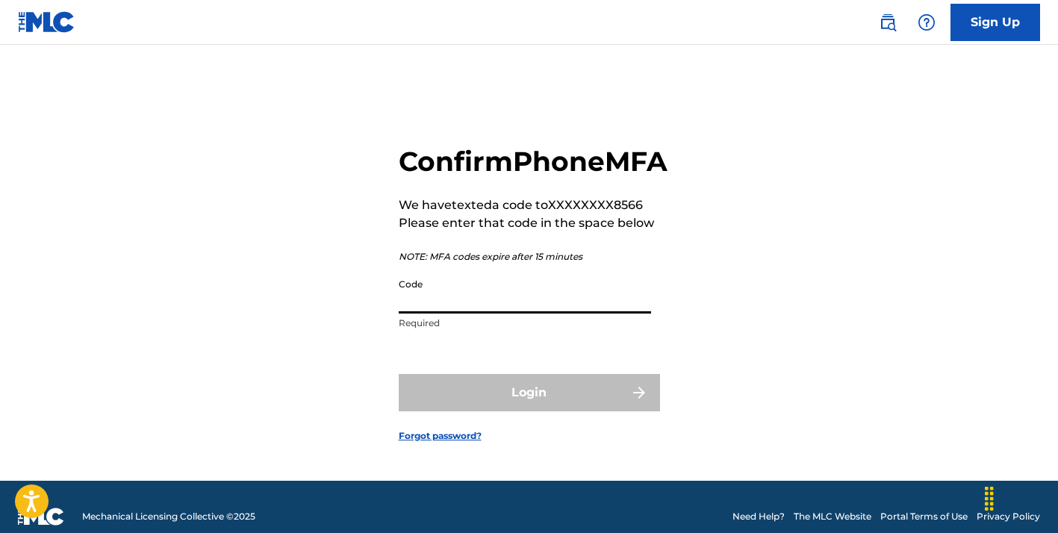
click at [497, 308] on input "Code" at bounding box center [525, 292] width 252 height 43
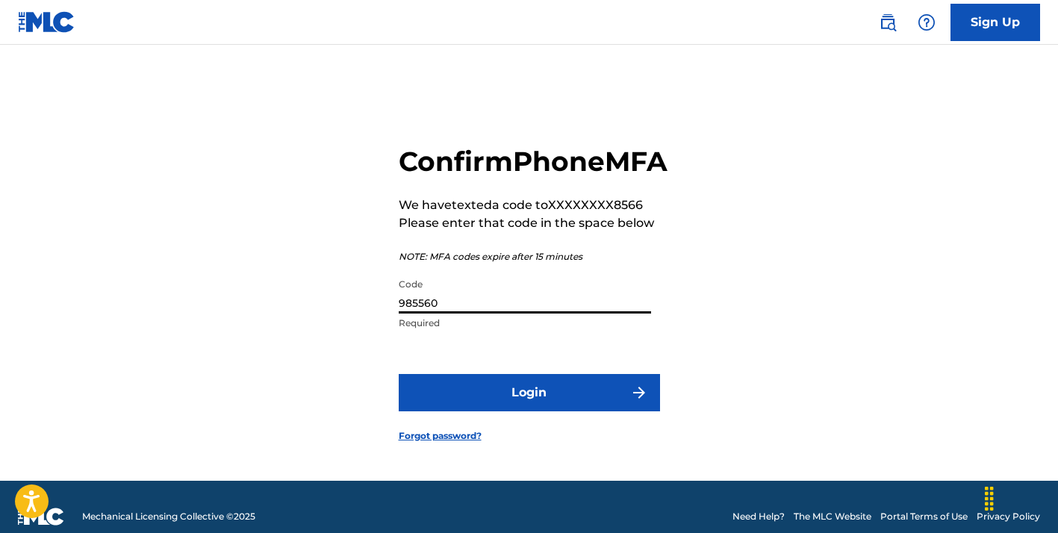
type input "985560"
click at [488, 410] on button "Login" at bounding box center [529, 392] width 261 height 37
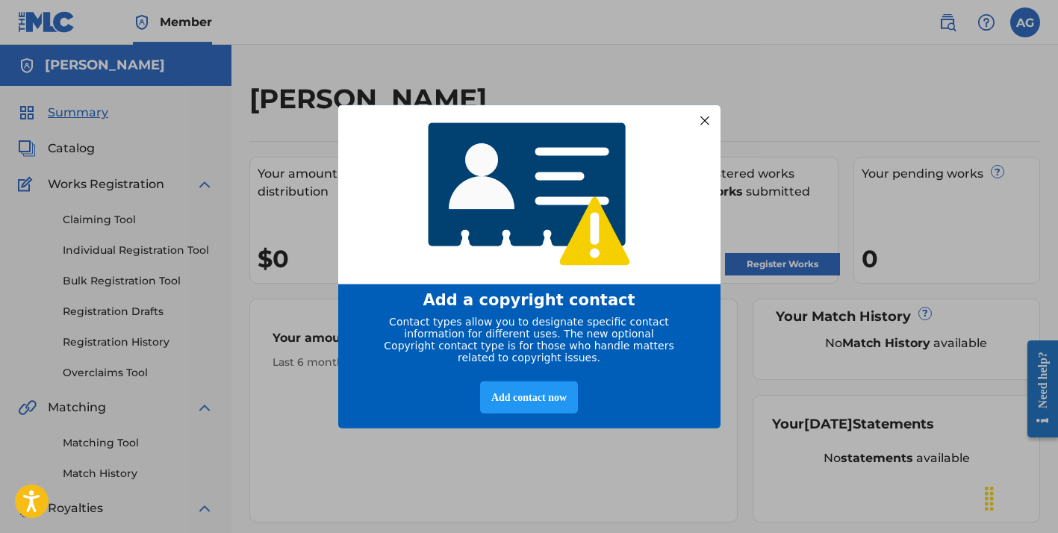
click at [700, 111] on div at bounding box center [703, 120] width 19 height 19
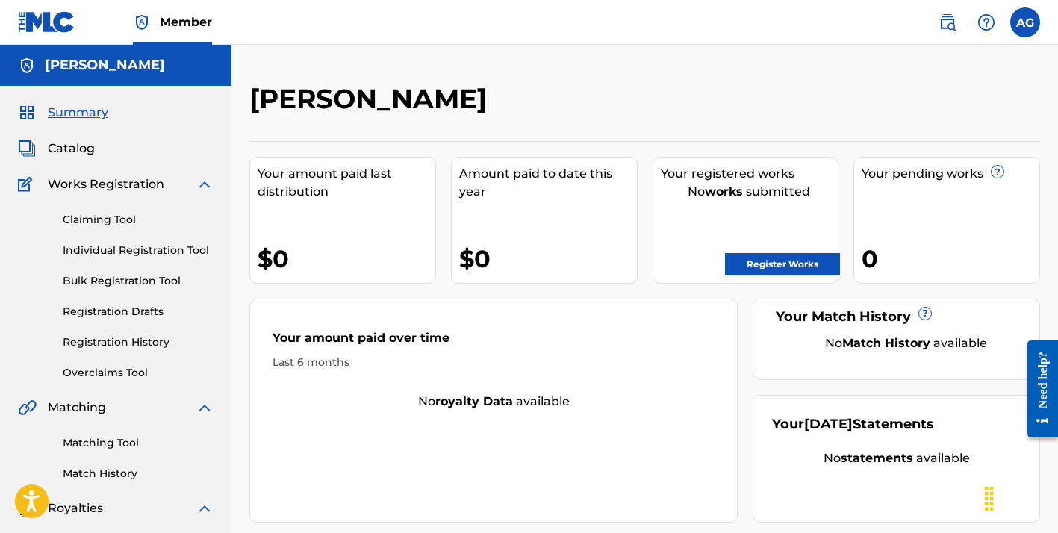
click at [759, 268] on link "Register Works" at bounding box center [782, 264] width 115 height 22
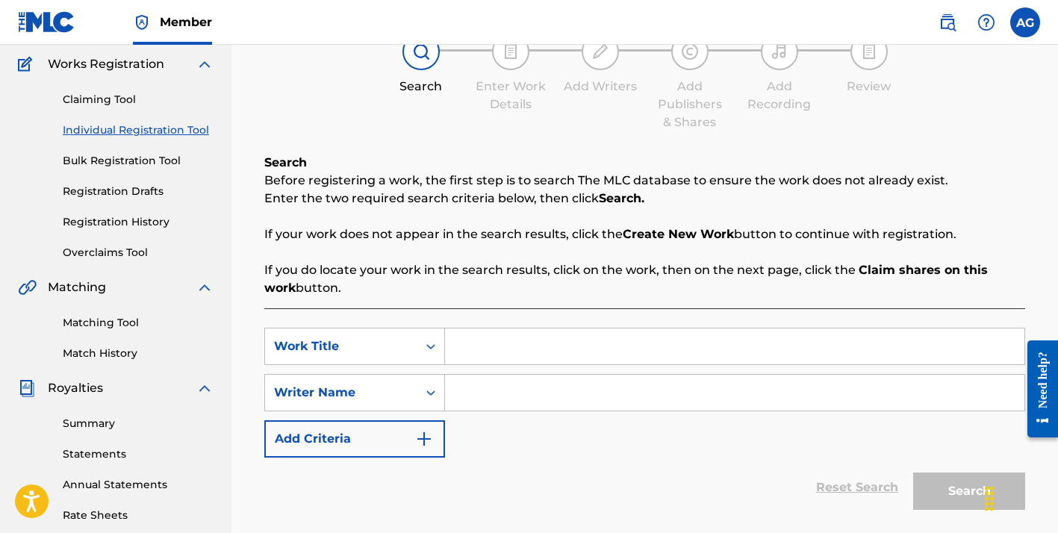
scroll to position [122, 0]
click at [476, 340] on input "Search Form" at bounding box center [734, 345] width 579 height 36
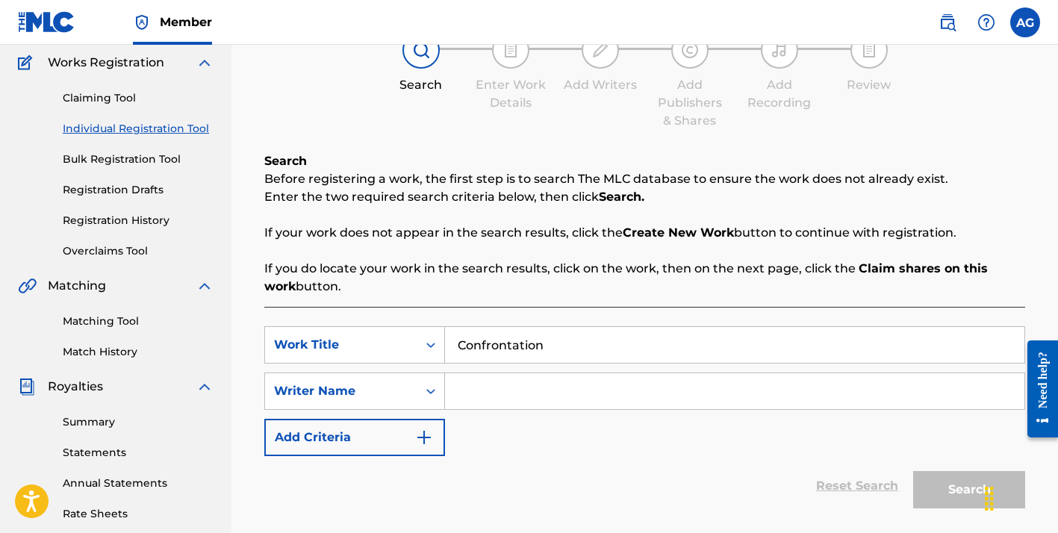
type input "Confrontation"
click at [485, 401] on input "Search Form" at bounding box center [734, 391] width 579 height 36
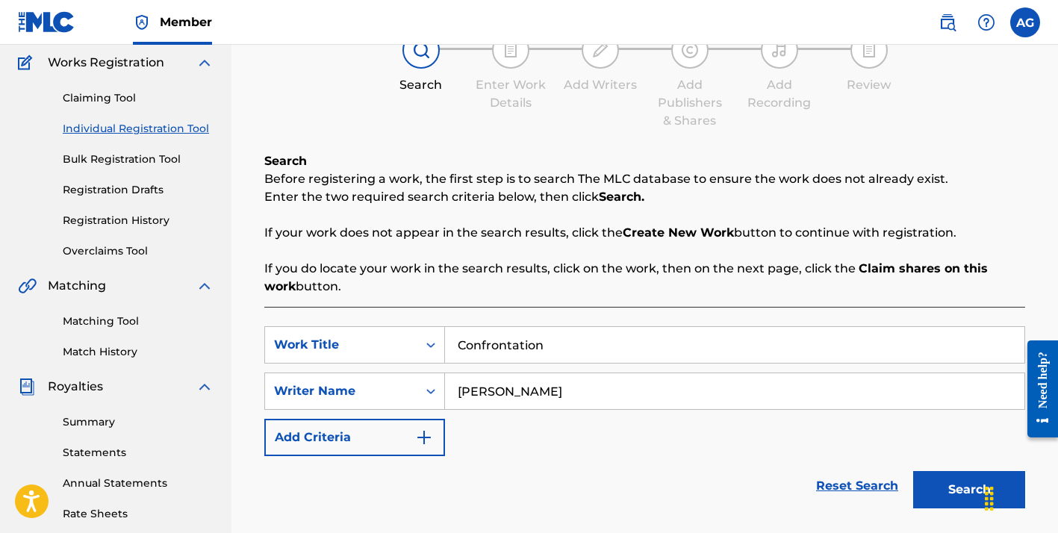
type input "[PERSON_NAME]"
click at [934, 487] on button "Search" at bounding box center [969, 489] width 112 height 37
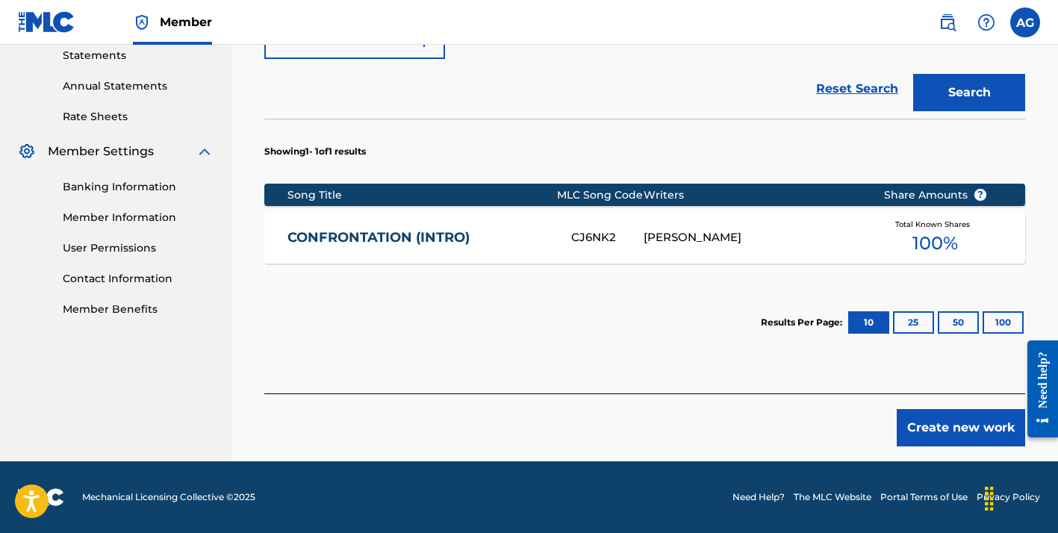
scroll to position [519, 0]
click at [887, 237] on div "Total Known Shares 100 %" at bounding box center [935, 238] width 149 height 46
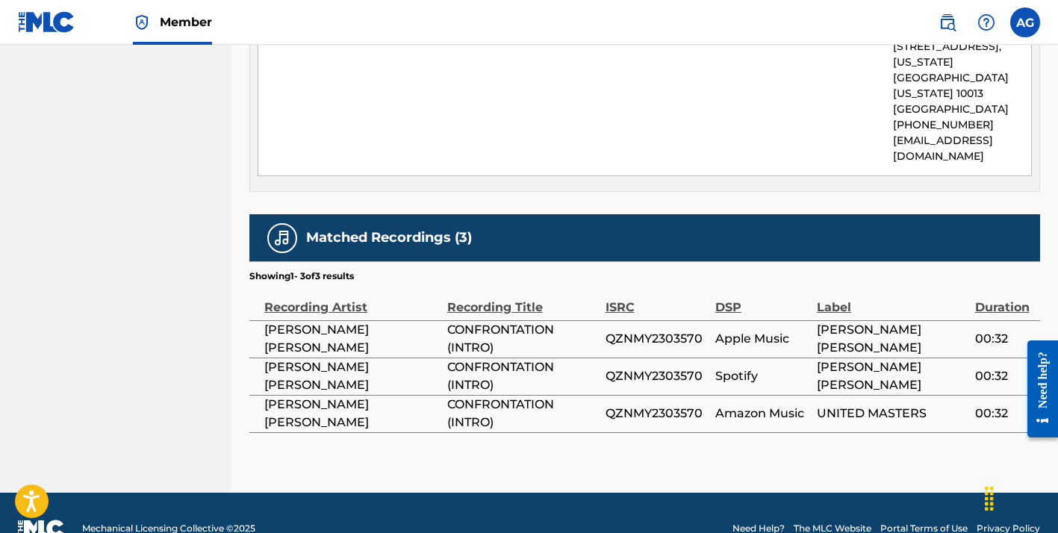
scroll to position [798, 0]
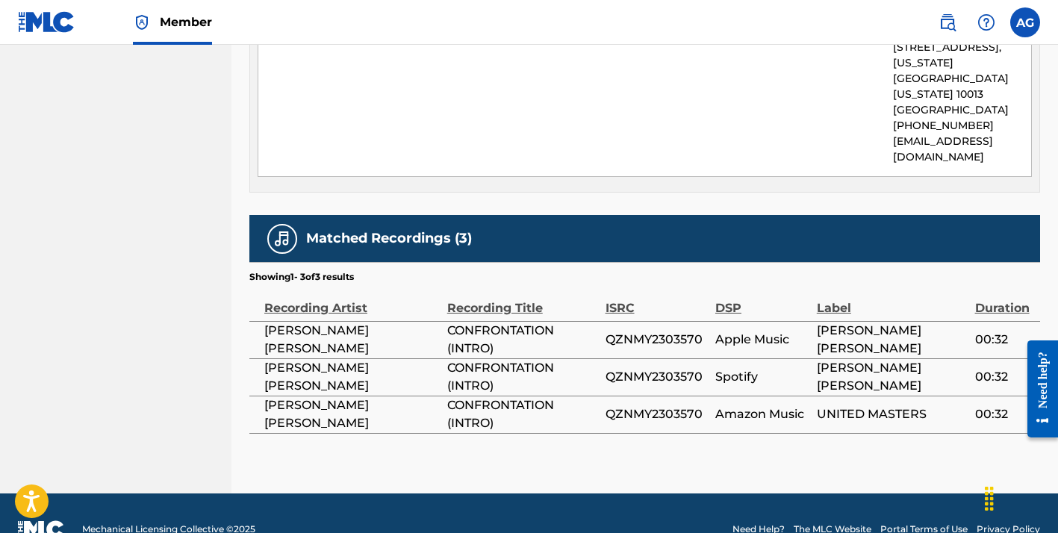
scroll to position [393, 0]
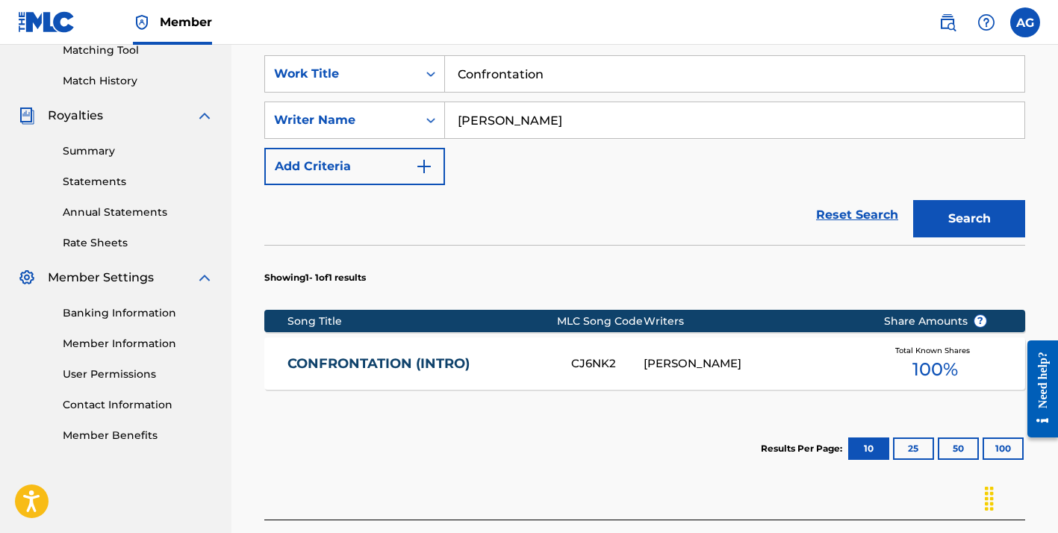
click at [600, 367] on div "CJ6NK2" at bounding box center [607, 363] width 72 height 17
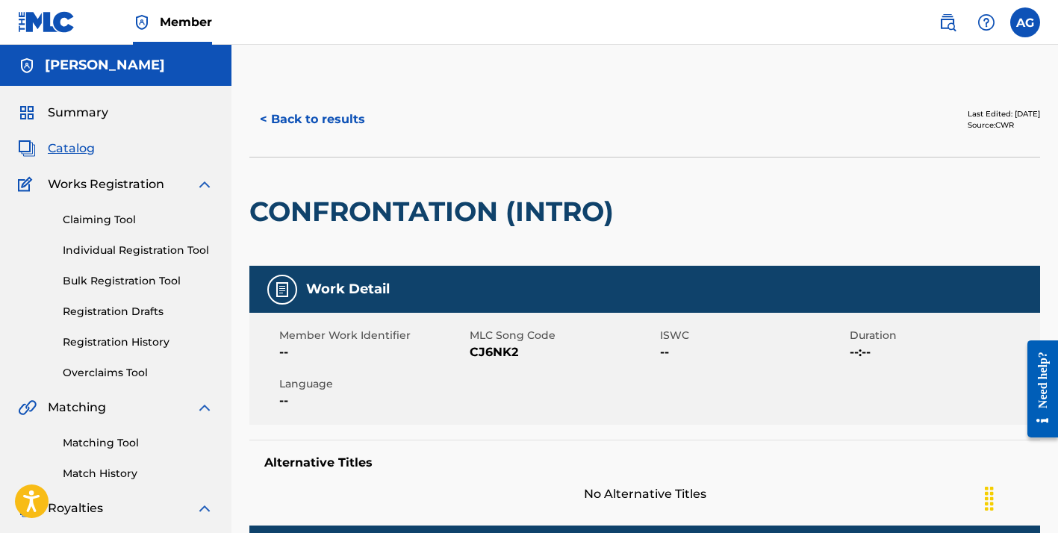
click at [326, 123] on button "< Back to results" at bounding box center [312, 119] width 126 height 37
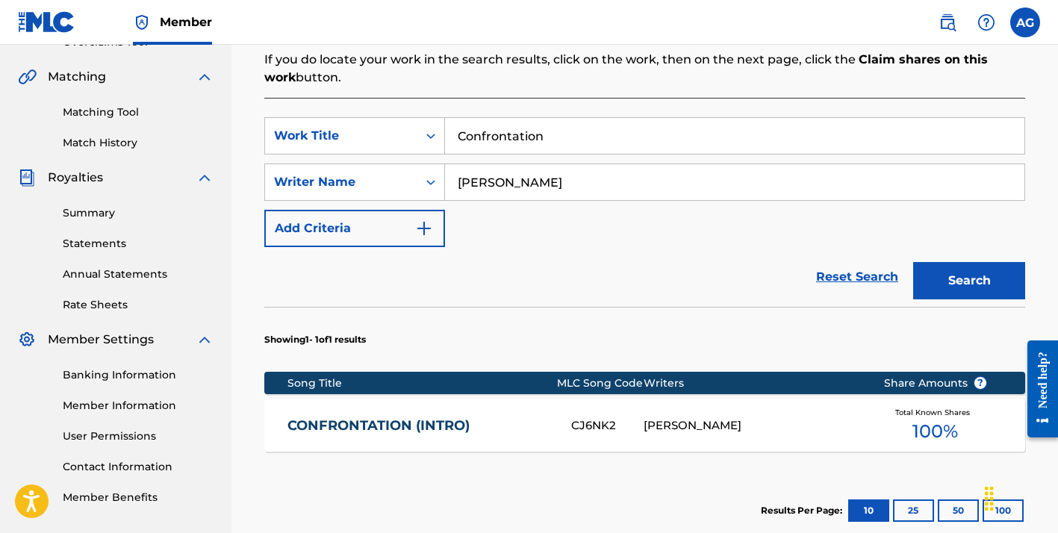
scroll to position [374, 0]
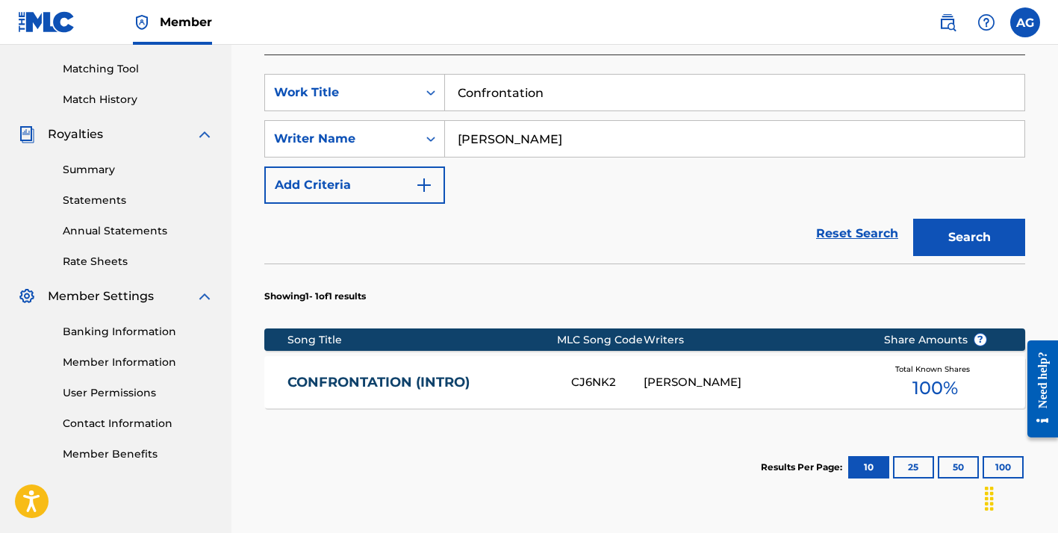
click at [450, 384] on link "CONFRONTATION (INTRO)" at bounding box center [419, 382] width 264 height 17
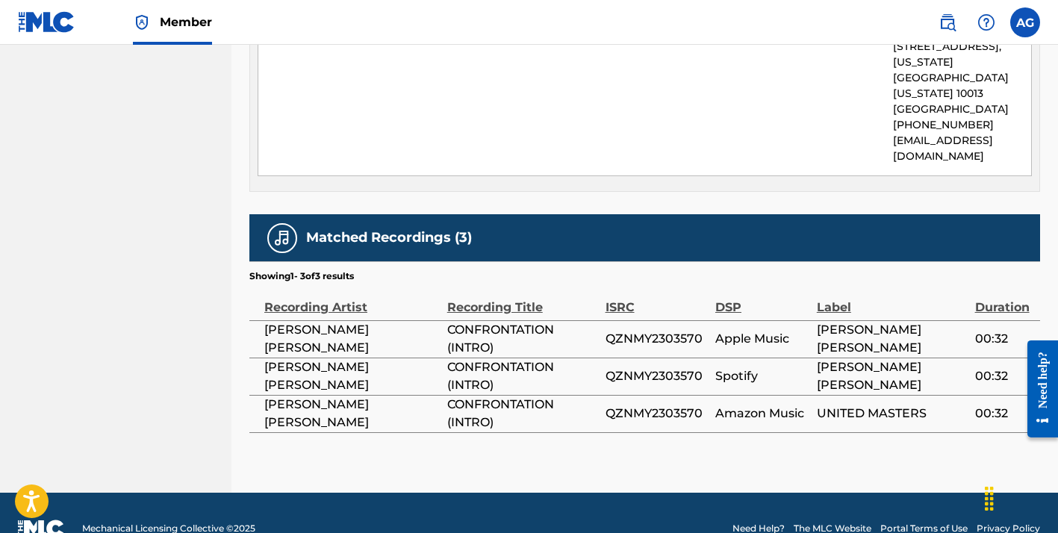
scroll to position [798, 0]
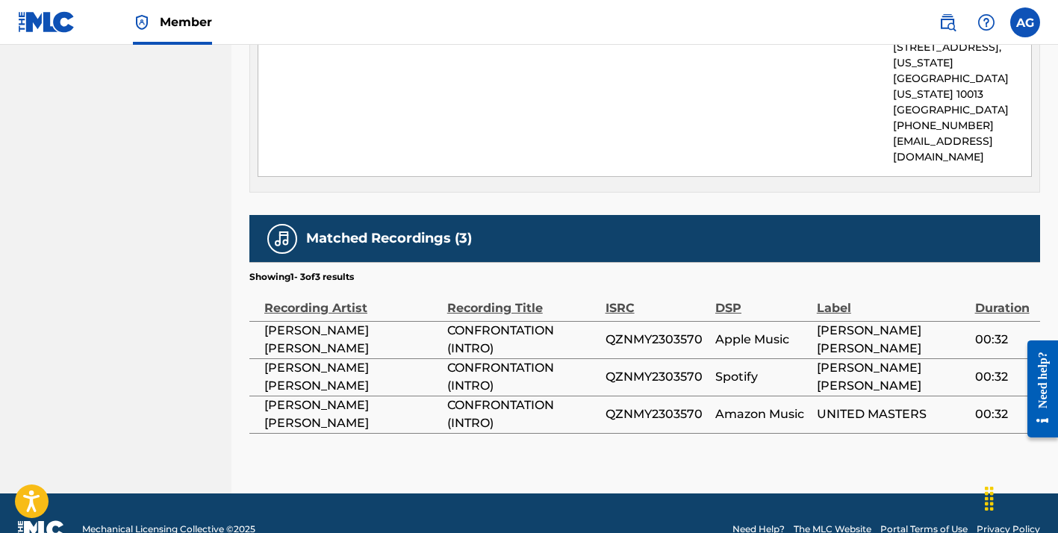
click at [314, 322] on span "[PERSON_NAME] [PERSON_NAME]" at bounding box center [351, 340] width 175 height 36
click at [510, 322] on span "CONFRONTATION (INTRO)" at bounding box center [522, 340] width 151 height 36
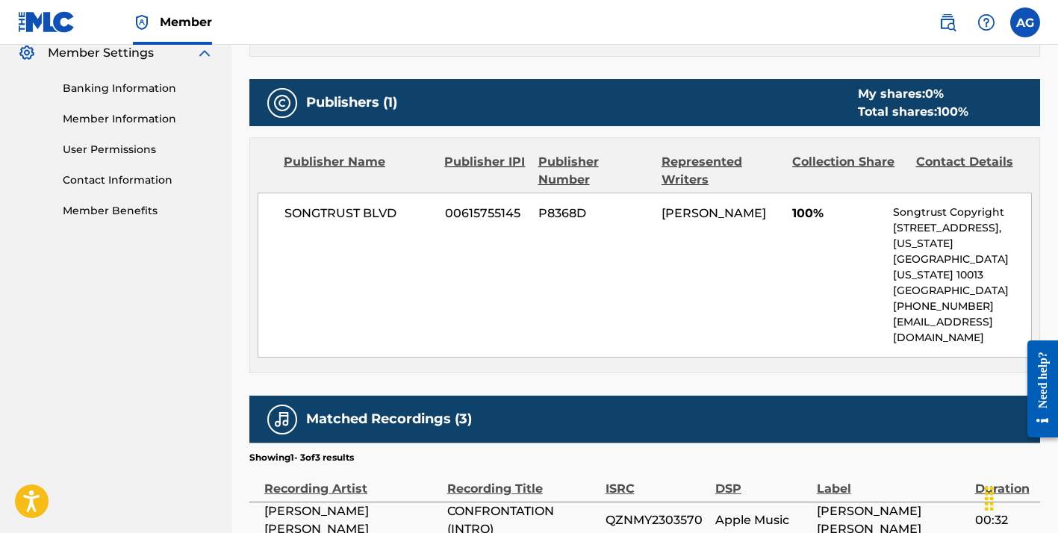
scroll to position [607, 0]
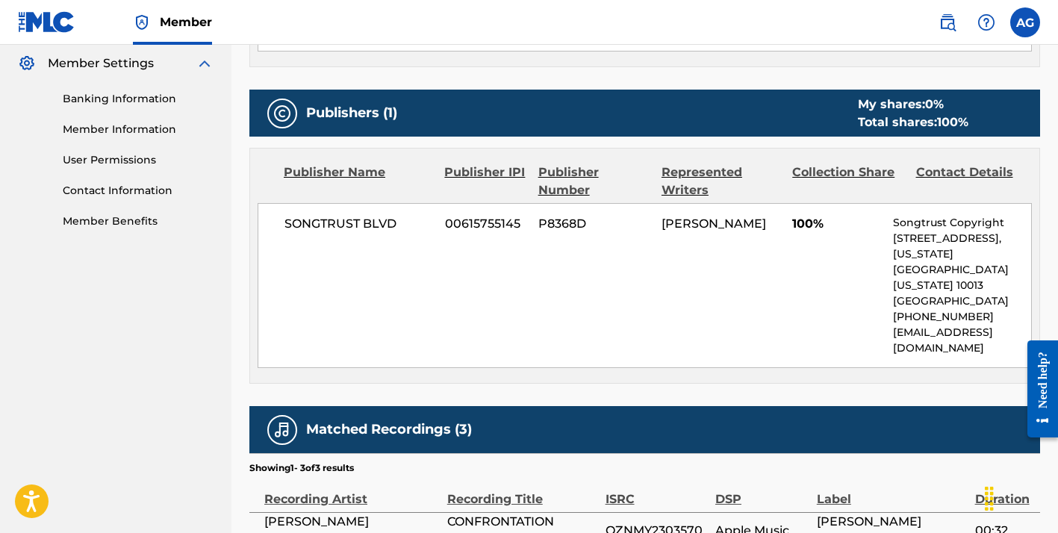
click at [393, 220] on span "SONGTRUST BLVD" at bounding box center [358, 224] width 149 height 18
click at [741, 217] on span "[PERSON_NAME]" at bounding box center [714, 224] width 105 height 14
click at [794, 218] on span "100%" at bounding box center [837, 224] width 90 height 18
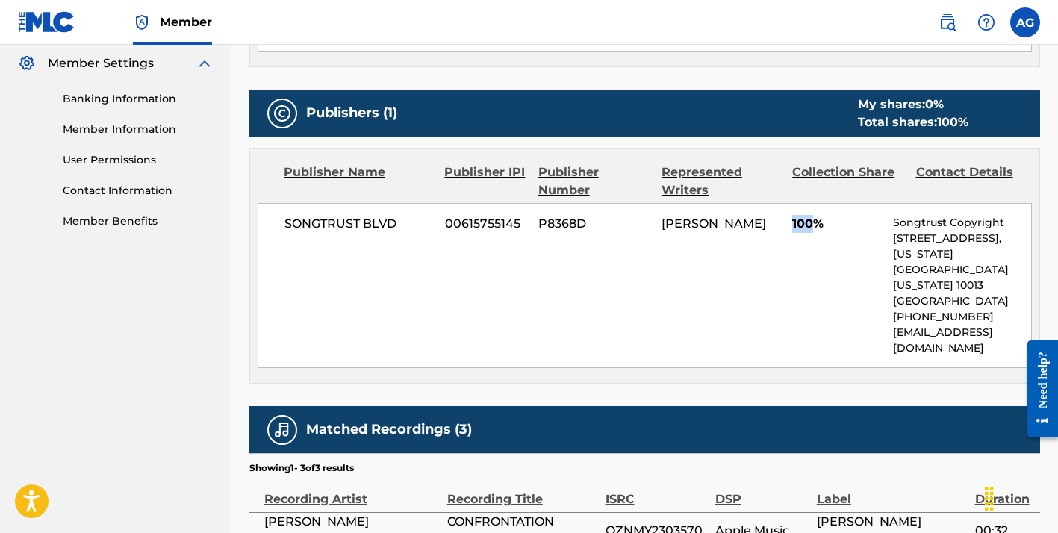
click at [794, 218] on span "100%" at bounding box center [837, 224] width 90 height 18
click at [791, 218] on div "SONGTRUST BLVD 00615755145 P8368D [PERSON_NAME] 100% Songtrust Copyright [STREE…" at bounding box center [645, 285] width 774 height 165
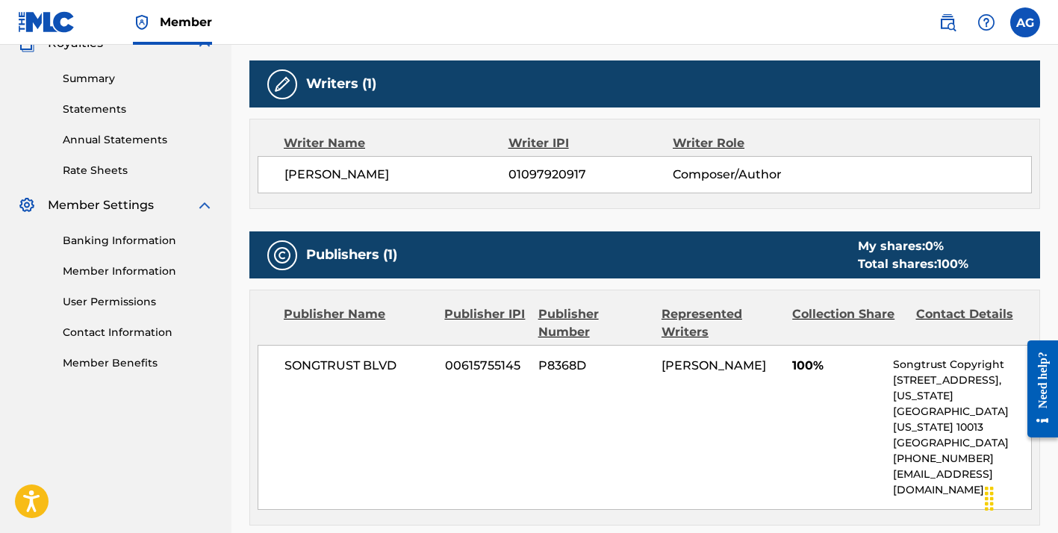
scroll to position [450, 0]
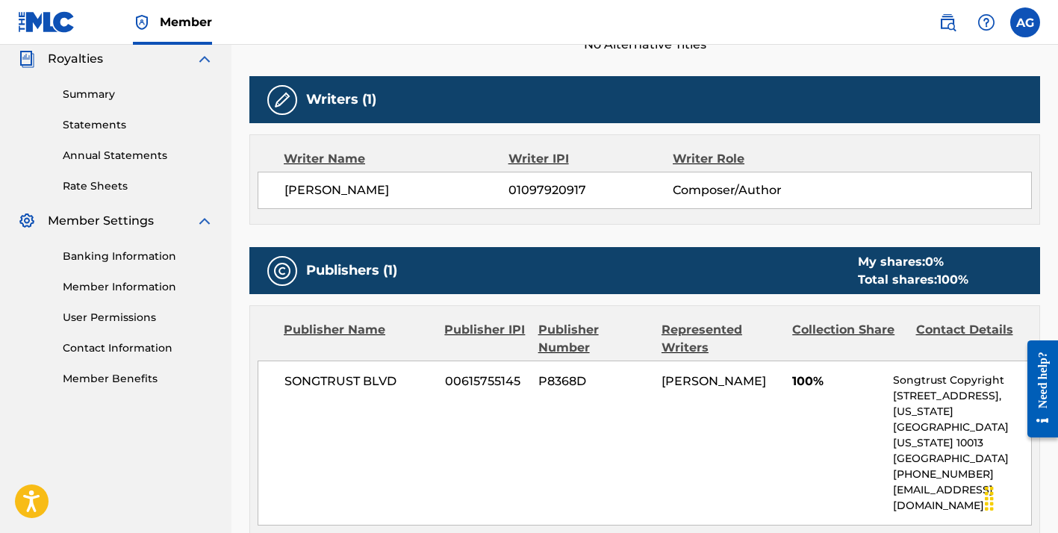
click at [909, 271] on div "Total shares: 100 %" at bounding box center [913, 280] width 111 height 18
click at [907, 271] on div "Total shares: 100 %" at bounding box center [913, 280] width 111 height 18
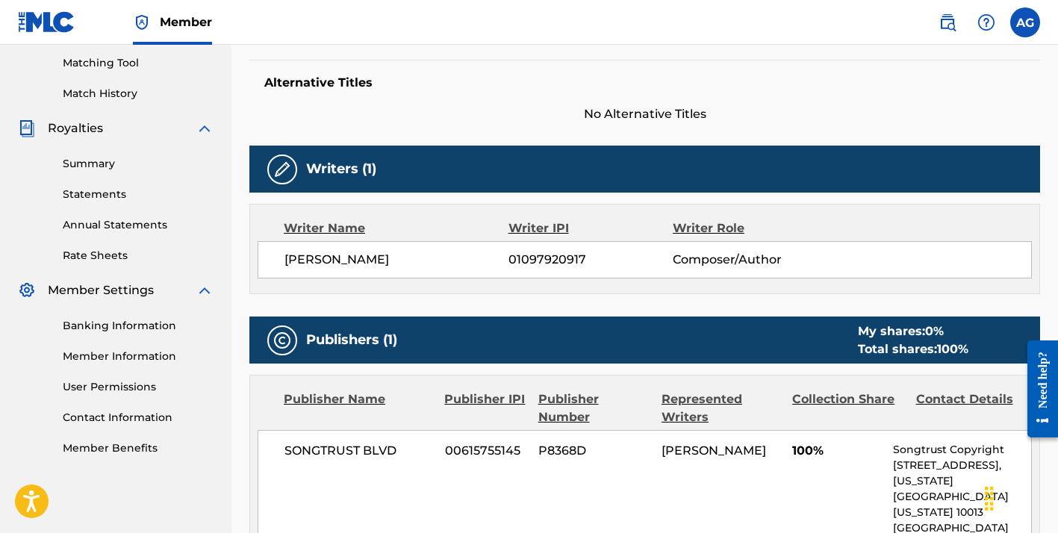
click at [711, 253] on span "Composer/Author" at bounding box center [747, 260] width 149 height 18
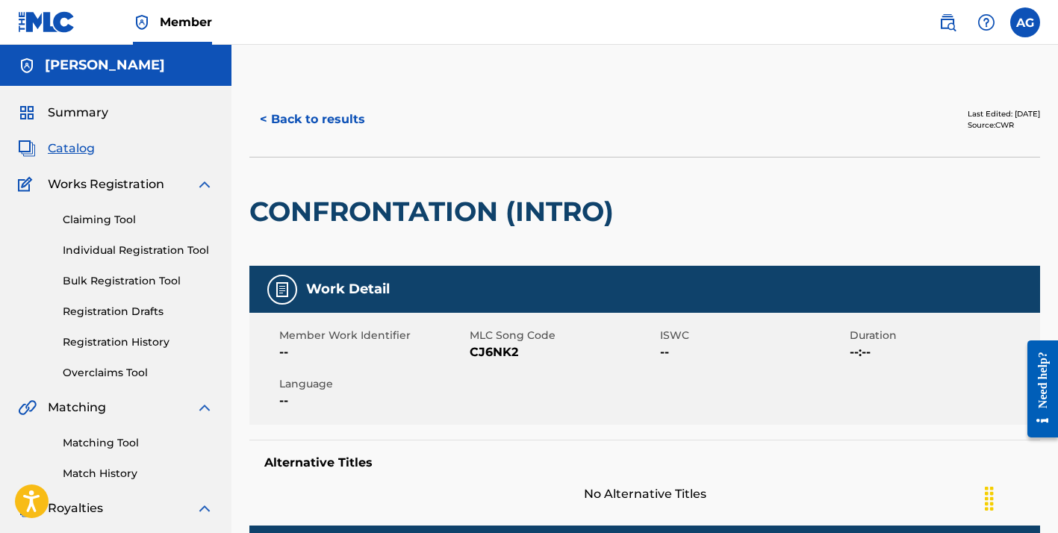
scroll to position [0, 0]
click at [308, 116] on button "< Back to results" at bounding box center [312, 119] width 126 height 37
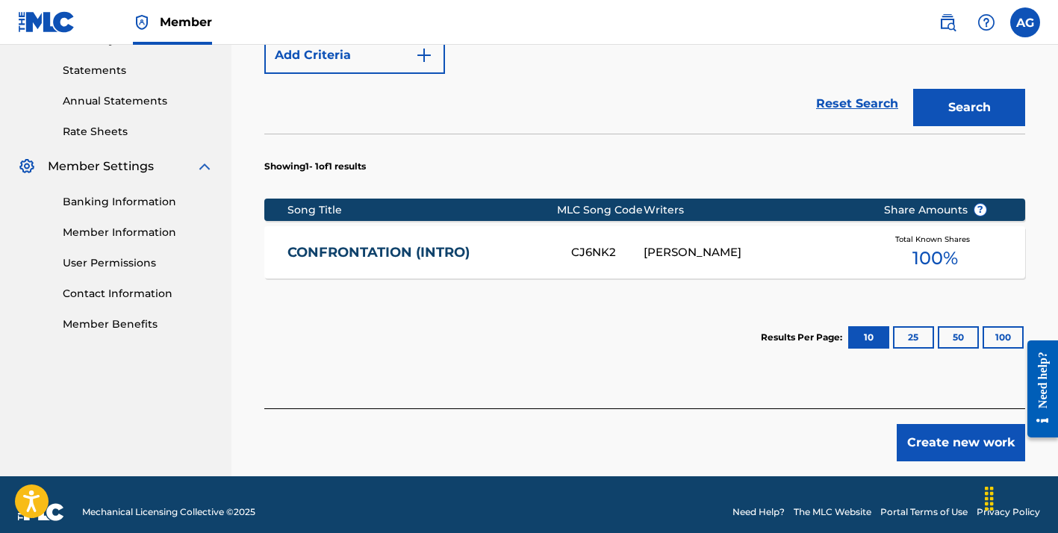
scroll to position [507, 0]
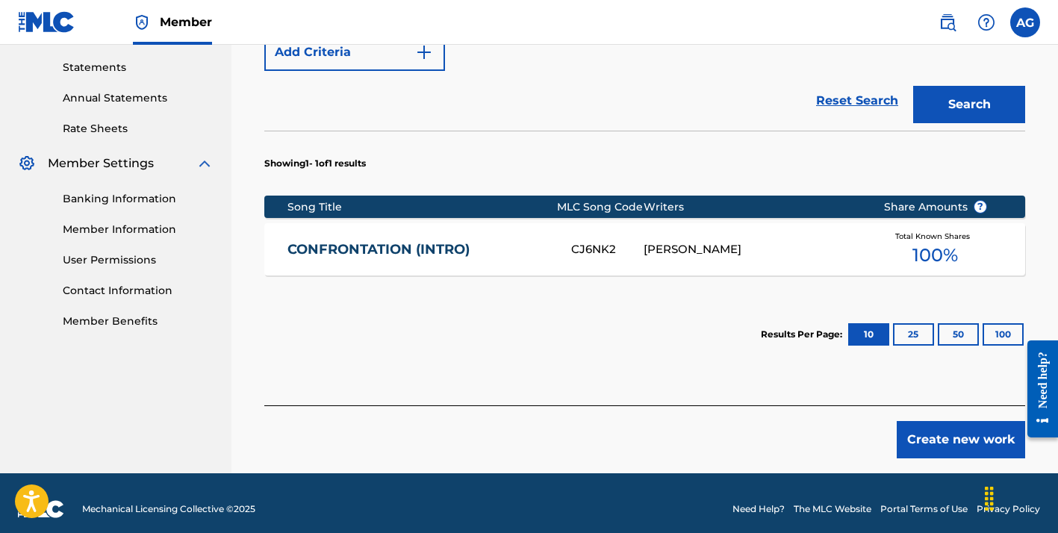
click at [454, 239] on div "CONFRONTATION (INTRO) CJ6NK2 [PERSON_NAME] Total Known Shares 100 %" at bounding box center [644, 249] width 761 height 52
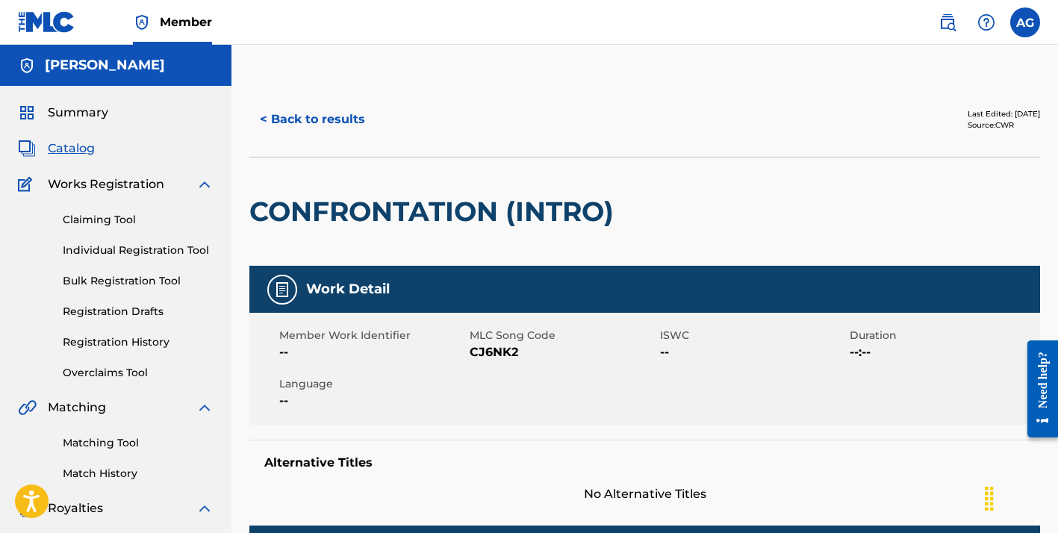
click at [320, 117] on button "< Back to results" at bounding box center [312, 119] width 126 height 37
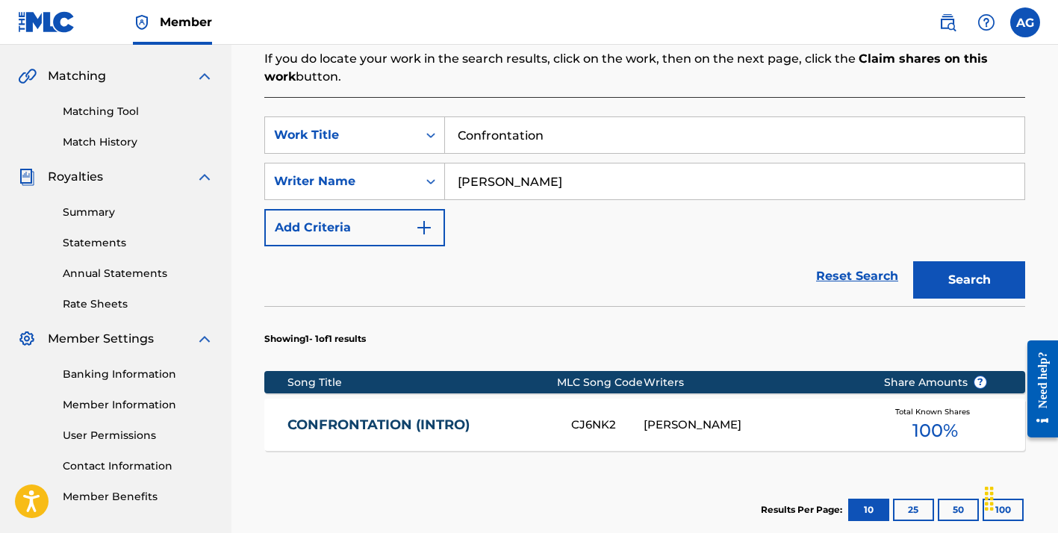
scroll to position [317, 0]
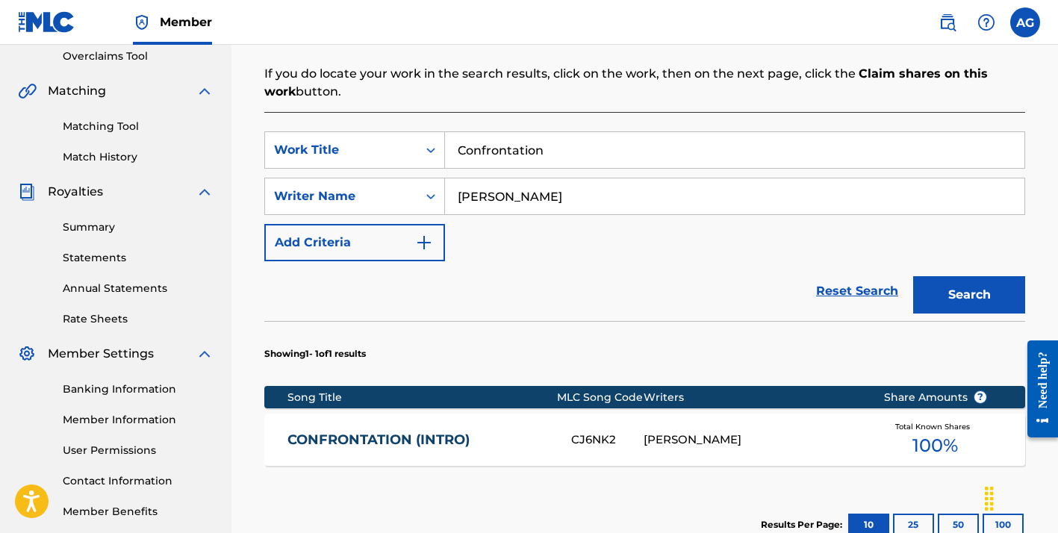
click at [530, 153] on input "Confrontation" at bounding box center [734, 150] width 579 height 36
click at [530, 152] on input "Confrontation" at bounding box center [734, 150] width 579 height 36
type input "Trustfall"
click at [969, 295] on button "Search" at bounding box center [969, 294] width 112 height 37
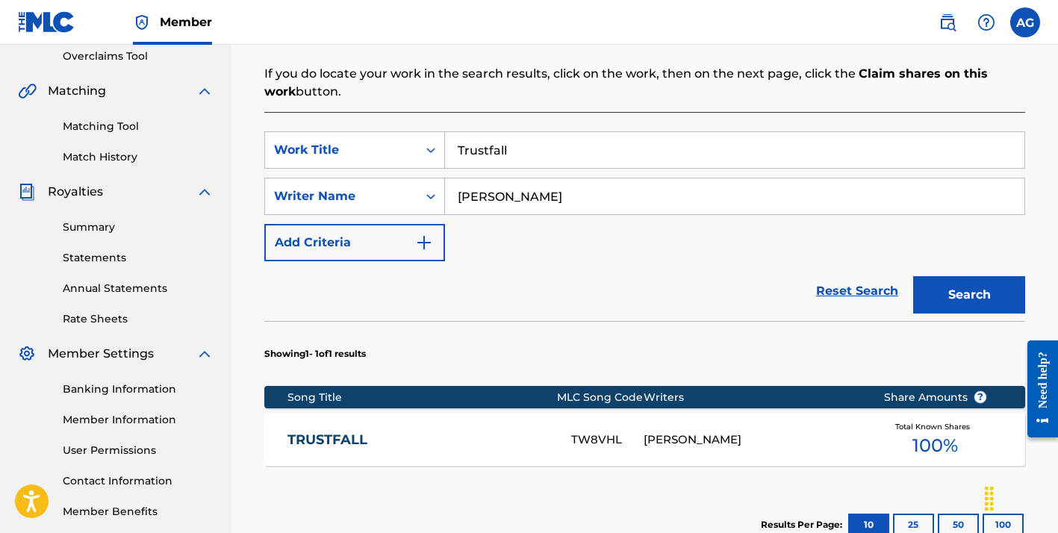
click at [353, 439] on link "TRUSTFALL" at bounding box center [419, 440] width 264 height 17
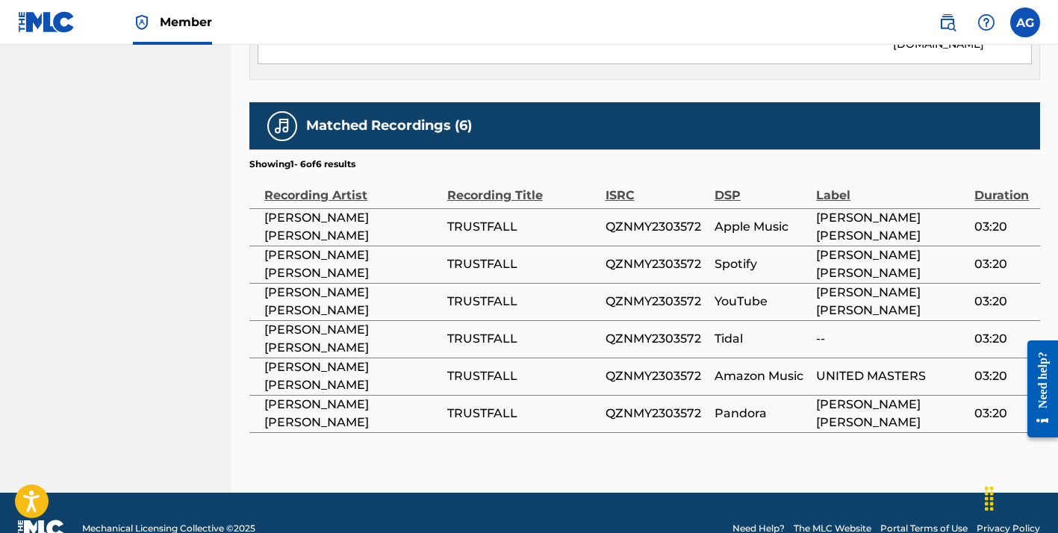
scroll to position [910, 0]
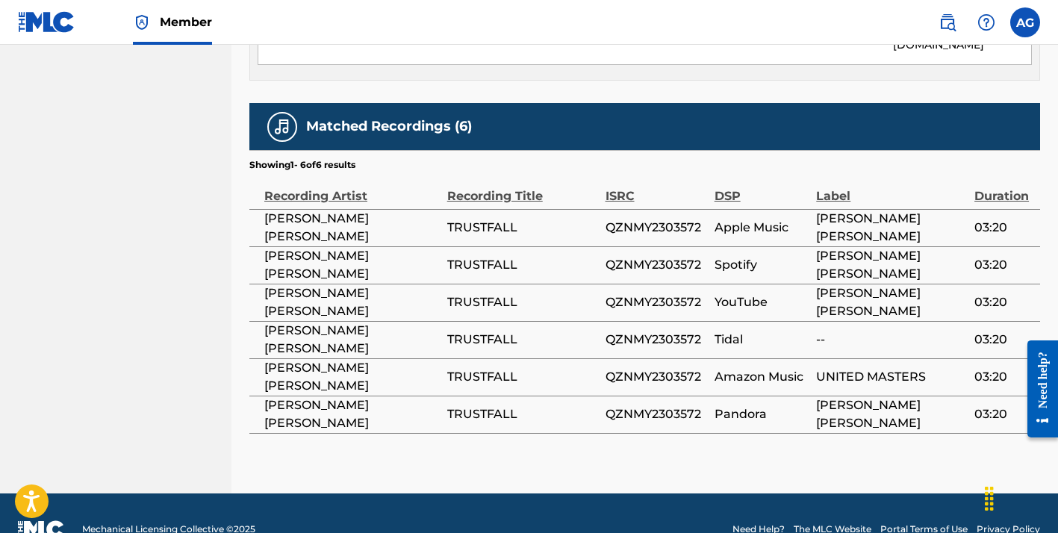
click at [812, 321] on td "Tidal" at bounding box center [766, 339] width 102 height 37
click at [816, 331] on span "--" at bounding box center [891, 340] width 151 height 18
click at [965, 331] on span "--" at bounding box center [891, 340] width 151 height 18
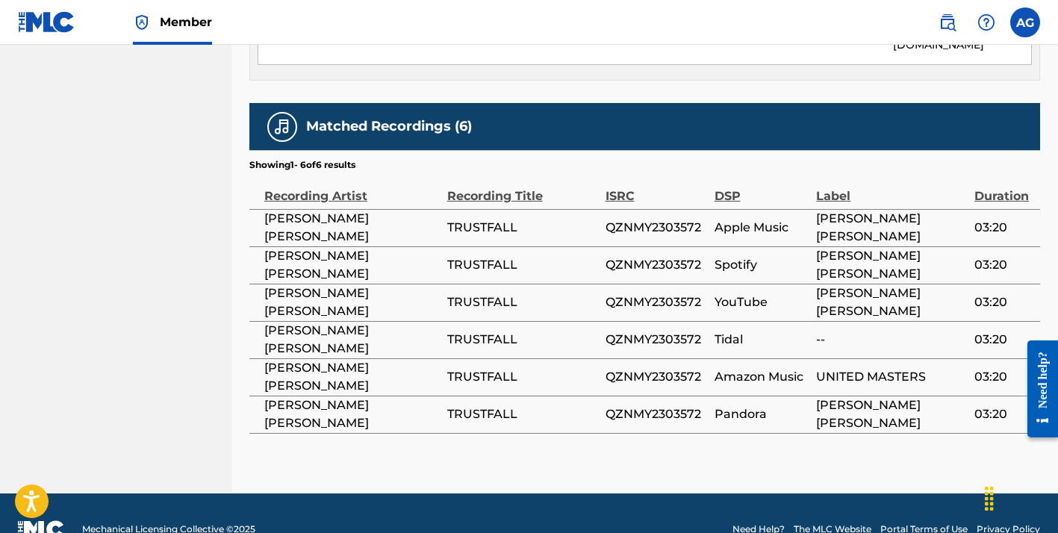
click at [992, 331] on span "03:20" at bounding box center [1003, 340] width 58 height 18
click at [909, 331] on span "--" at bounding box center [891, 340] width 151 height 18
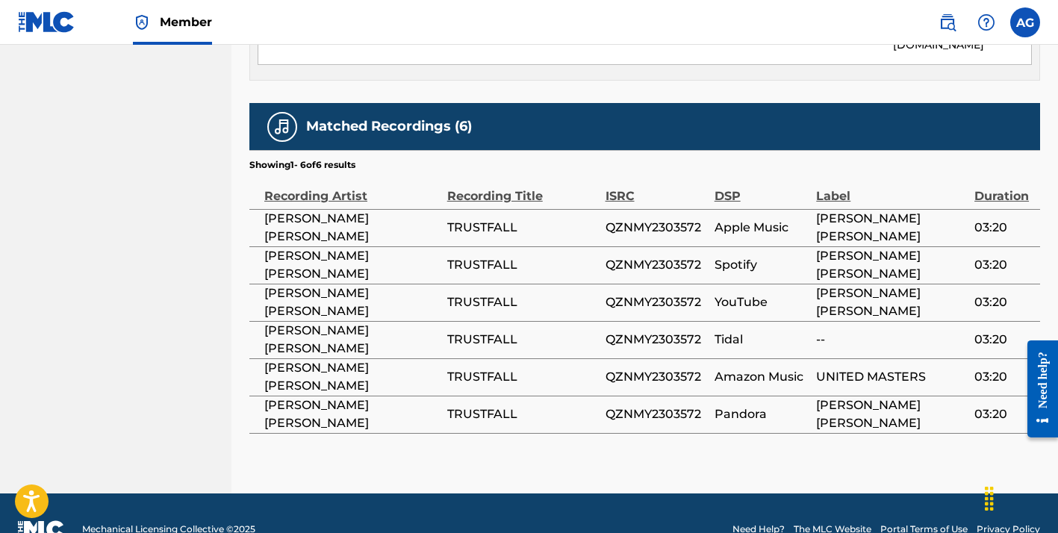
click at [343, 321] on td "[PERSON_NAME] [PERSON_NAME]" at bounding box center [348, 339] width 198 height 37
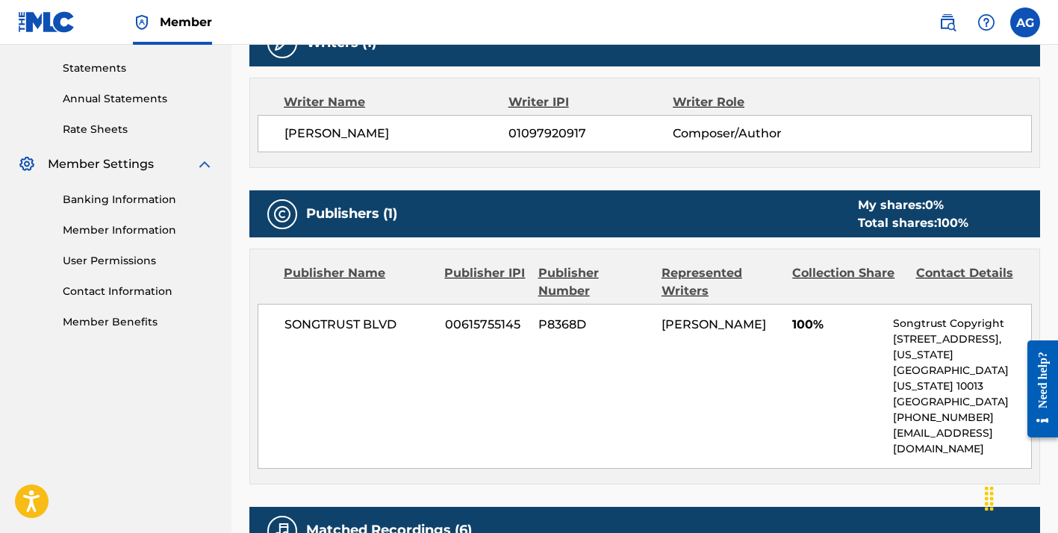
scroll to position [502, 0]
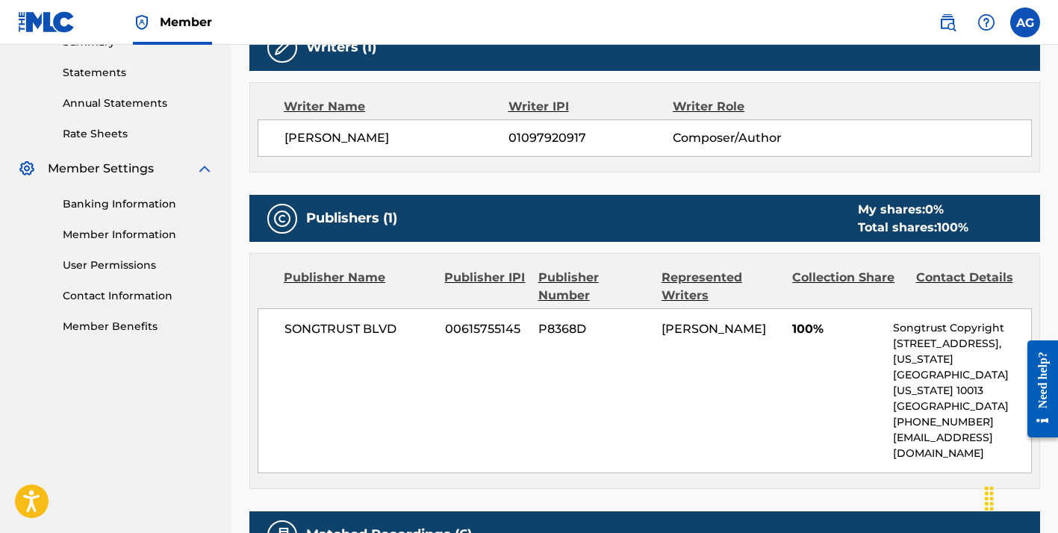
click at [933, 209] on span "0 %" at bounding box center [934, 209] width 19 height 14
click at [933, 214] on span "0 %" at bounding box center [934, 209] width 19 height 14
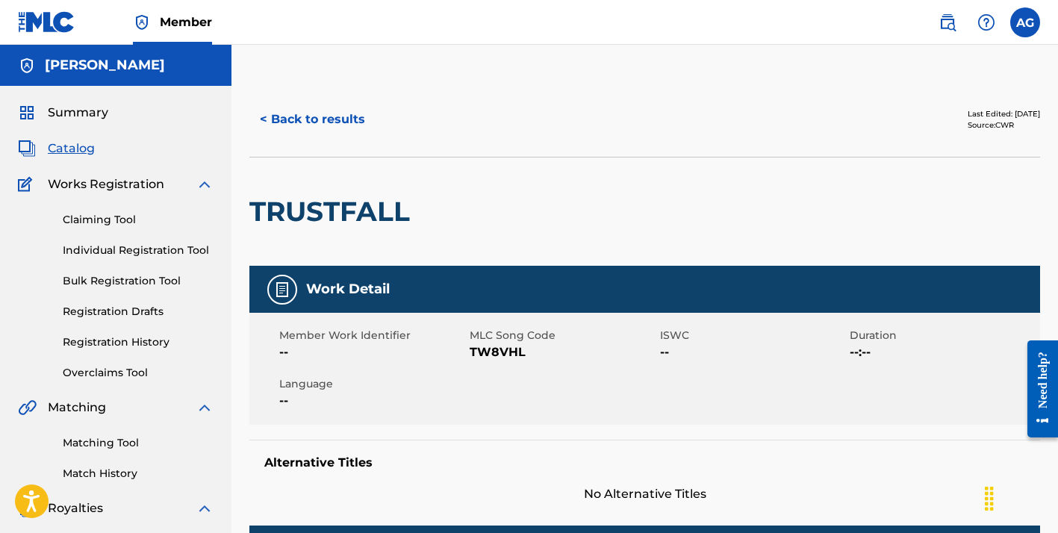
scroll to position [0, 0]
click at [332, 118] on button "< Back to results" at bounding box center [312, 119] width 126 height 37
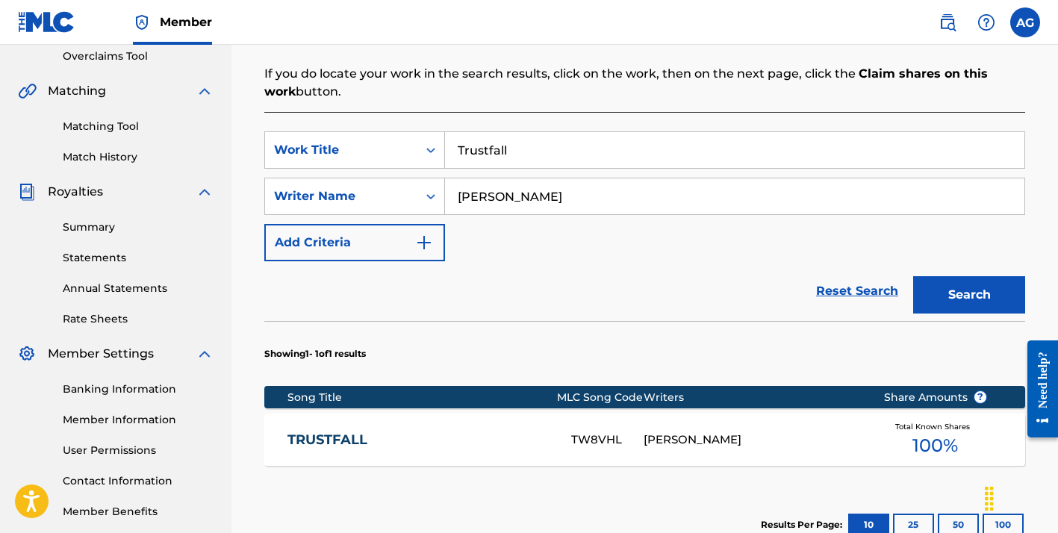
click at [497, 157] on input "Trustfall" at bounding box center [734, 150] width 579 height 36
type input "Blow"
click at [969, 295] on button "Search" at bounding box center [969, 294] width 112 height 37
click at [651, 432] on div "[PERSON_NAME]" at bounding box center [752, 440] width 217 height 17
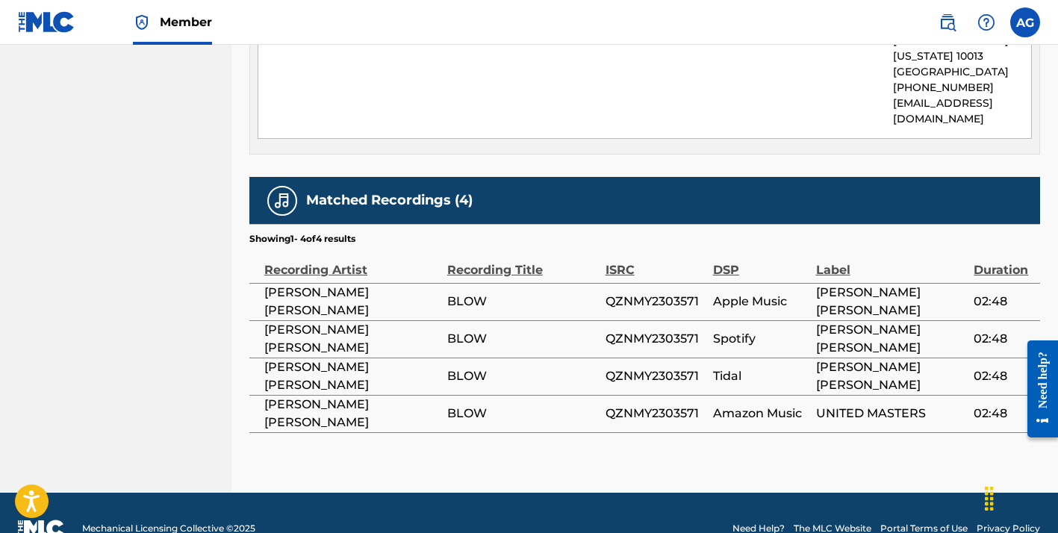
scroll to position [836, 0]
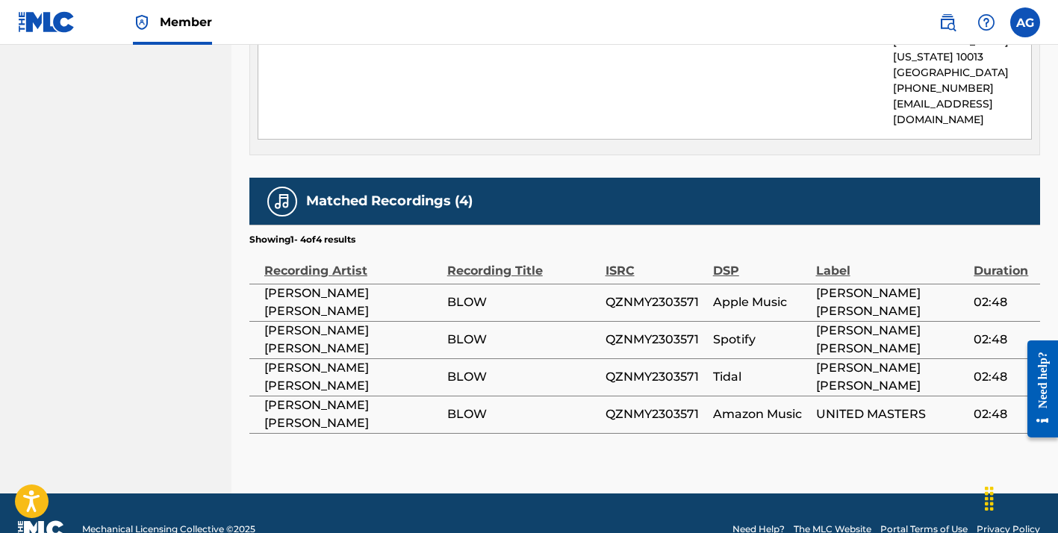
click at [861, 405] on span "UNITED MASTERS" at bounding box center [891, 414] width 151 height 18
click at [841, 359] on span "[PERSON_NAME] [PERSON_NAME]" at bounding box center [891, 377] width 151 height 36
click at [836, 321] on td "[PERSON_NAME] [PERSON_NAME]" at bounding box center [895, 339] width 158 height 37
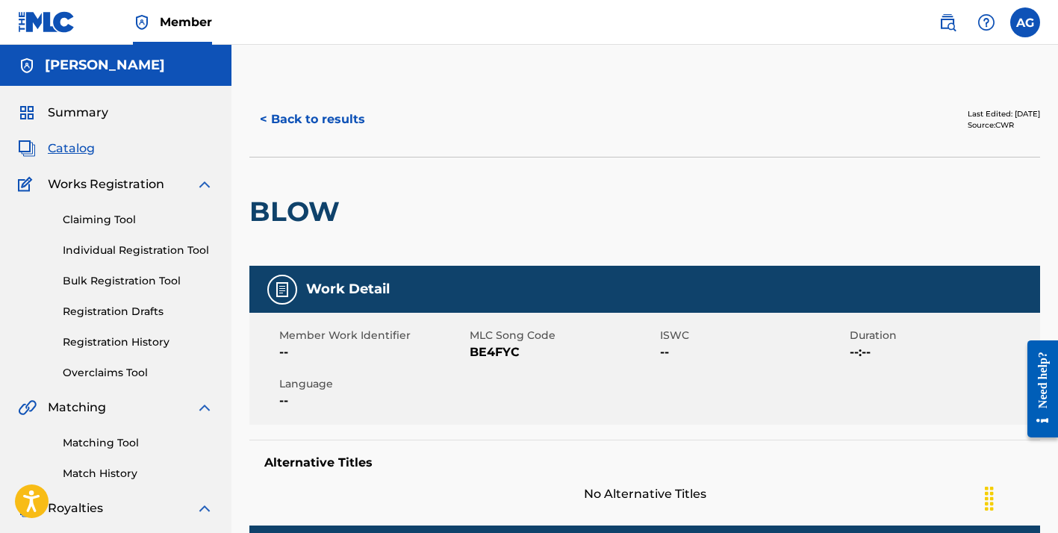
scroll to position [0, 0]
click at [338, 131] on button "< Back to results" at bounding box center [312, 119] width 126 height 37
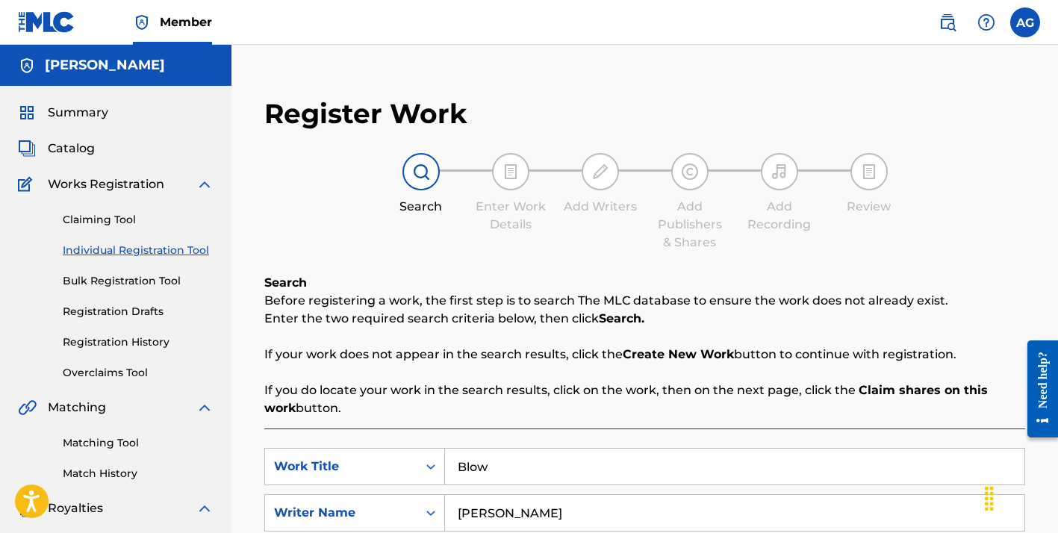
scroll to position [317, 0]
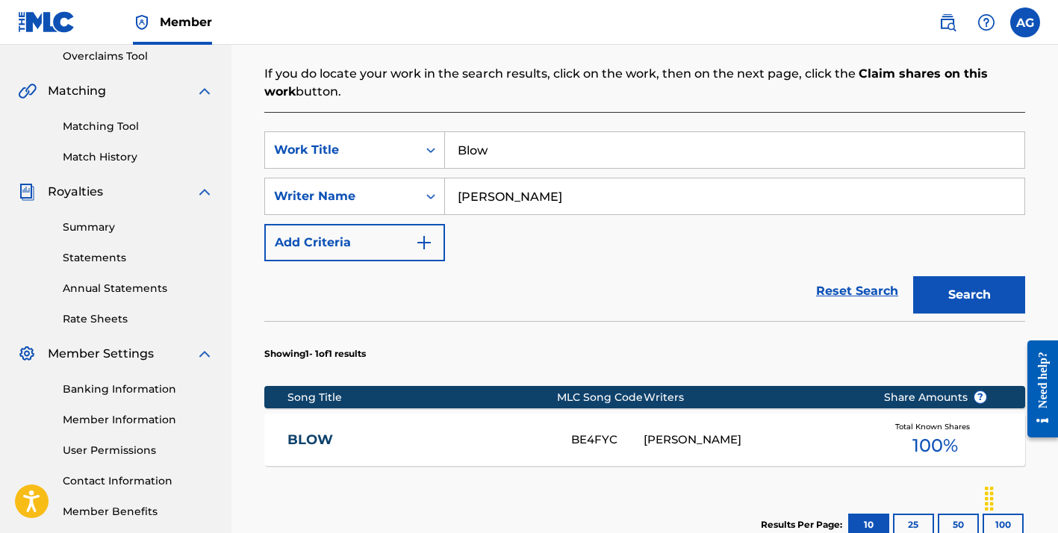
click at [512, 149] on input "Blow" at bounding box center [734, 150] width 579 height 36
type input "paz"
click at [969, 295] on button "Search" at bounding box center [969, 294] width 112 height 37
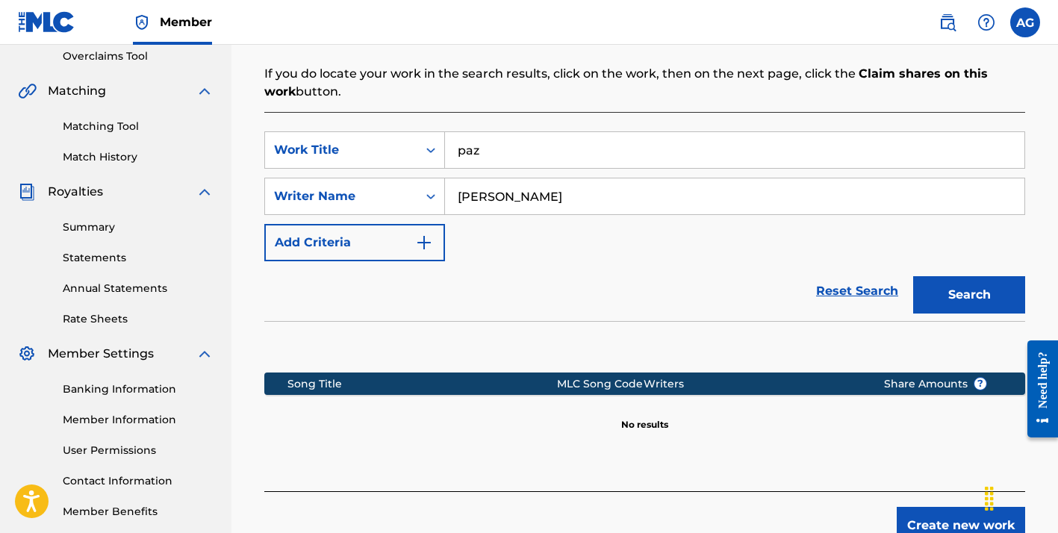
drag, startPoint x: 511, startPoint y: 152, endPoint x: 456, endPoint y: 152, distance: 54.5
click at [456, 152] on input "paz" at bounding box center [734, 150] width 579 height 36
type input "Paz"
click at [969, 295] on button "Search" at bounding box center [969, 294] width 112 height 37
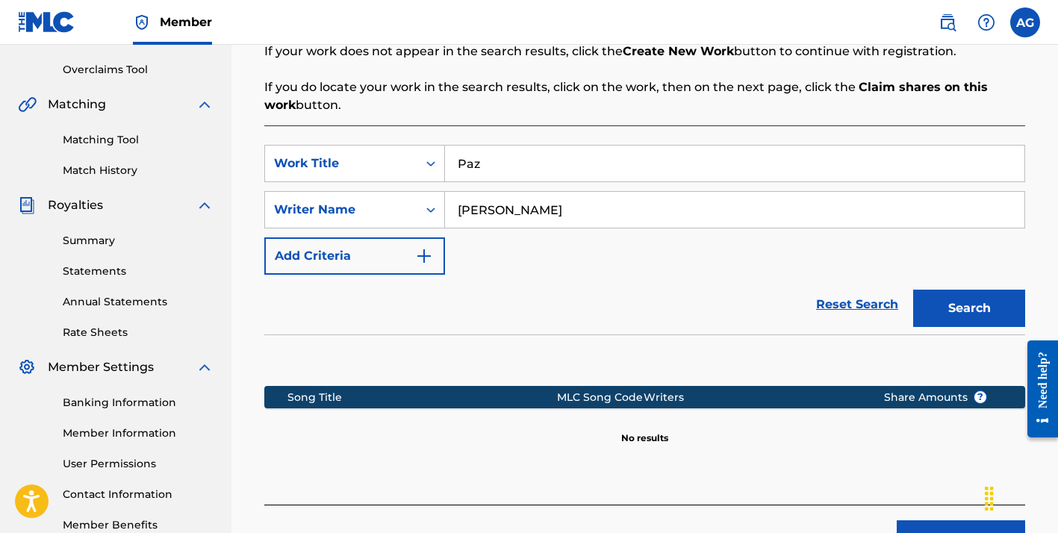
scroll to position [300, 0]
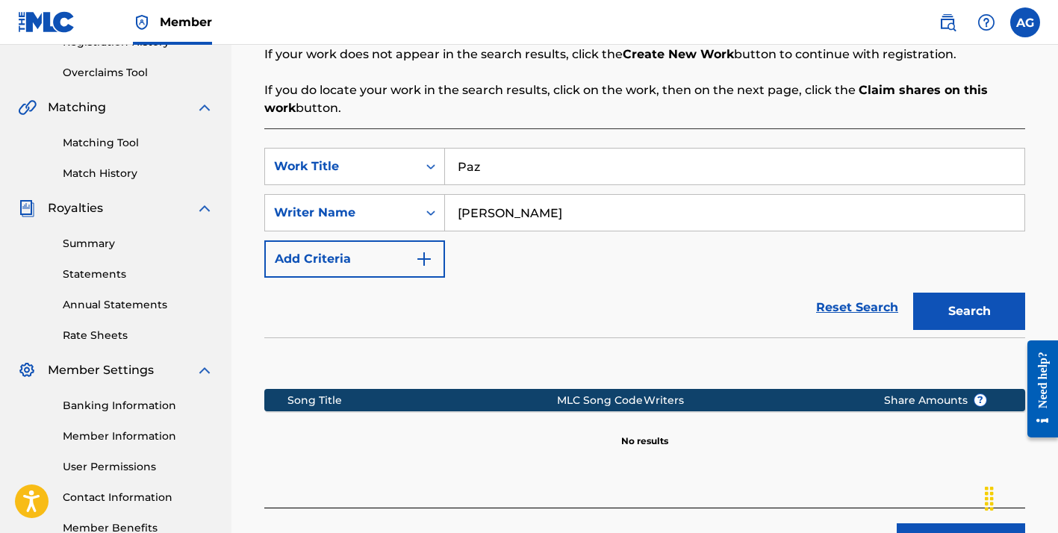
click at [555, 175] on input "Paz" at bounding box center [734, 167] width 579 height 36
type input "Overstimulated"
click at [969, 311] on button "Search" at bounding box center [969, 311] width 112 height 37
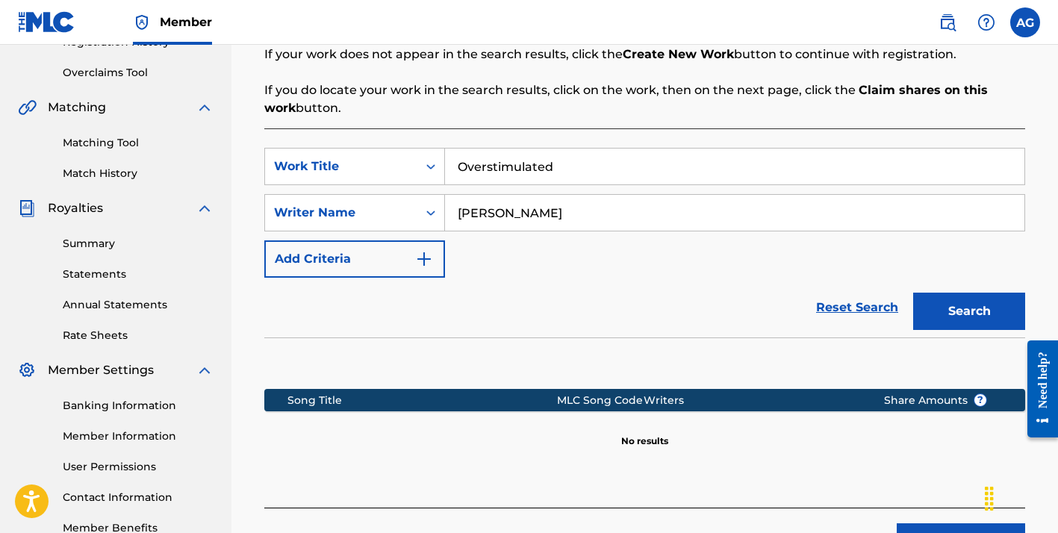
click at [529, 170] on input "Overstimulated" at bounding box center [734, 167] width 579 height 36
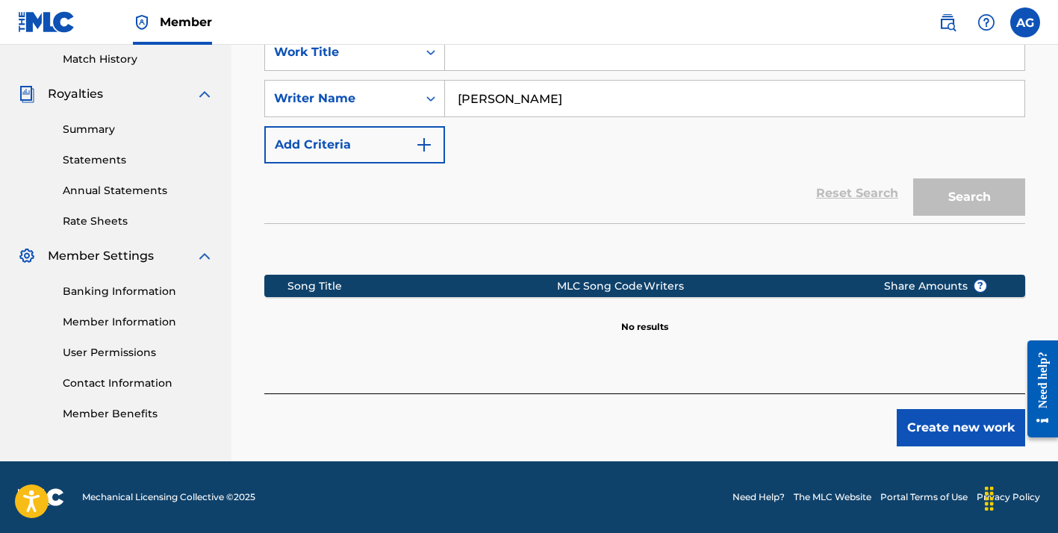
scroll to position [414, 0]
click at [937, 428] on button "Create new work" at bounding box center [961, 427] width 128 height 37
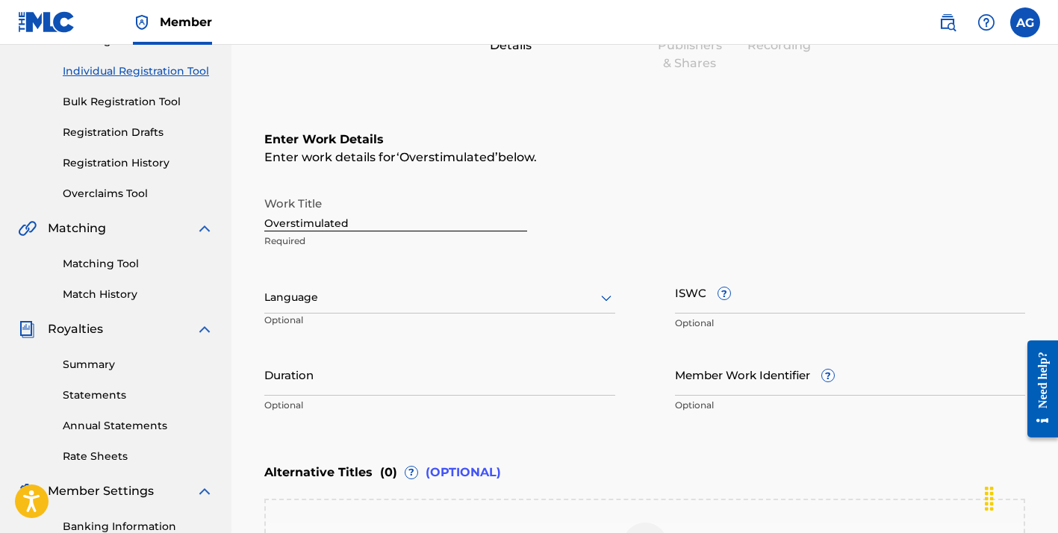
scroll to position [190, 0]
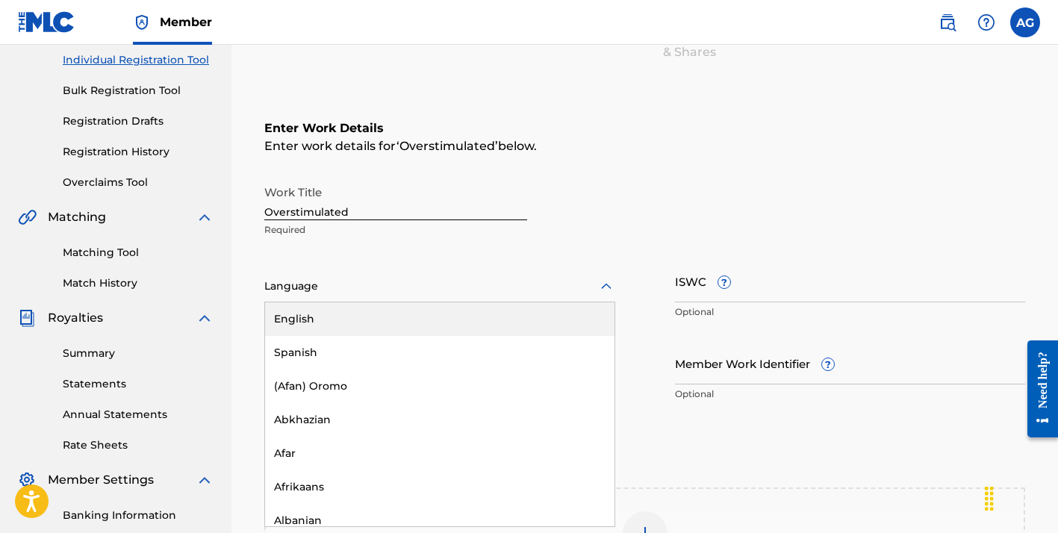
click at [578, 284] on div at bounding box center [439, 286] width 351 height 19
click at [556, 323] on div "English" at bounding box center [439, 319] width 349 height 34
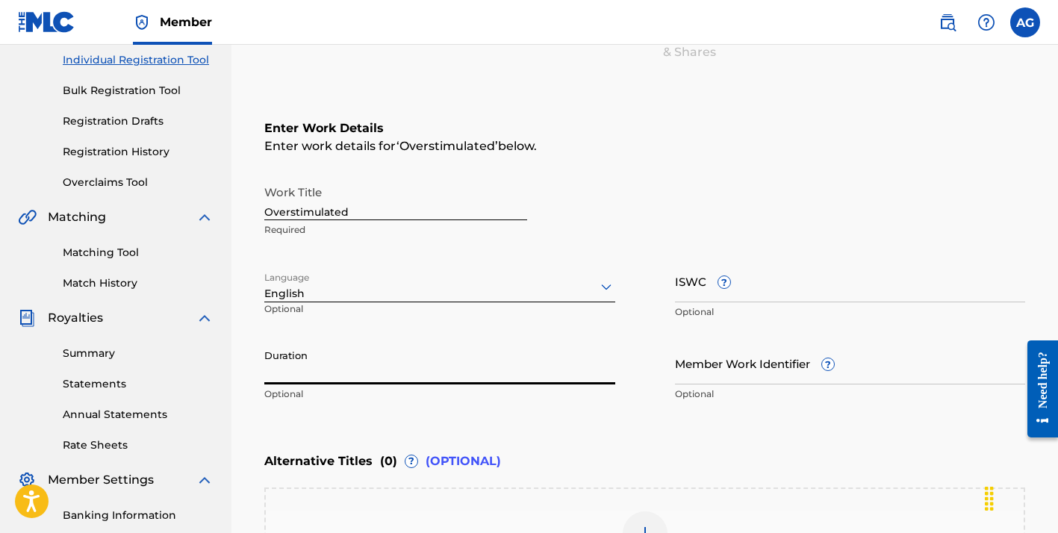
click at [503, 374] on input "Duration" at bounding box center [439, 363] width 351 height 43
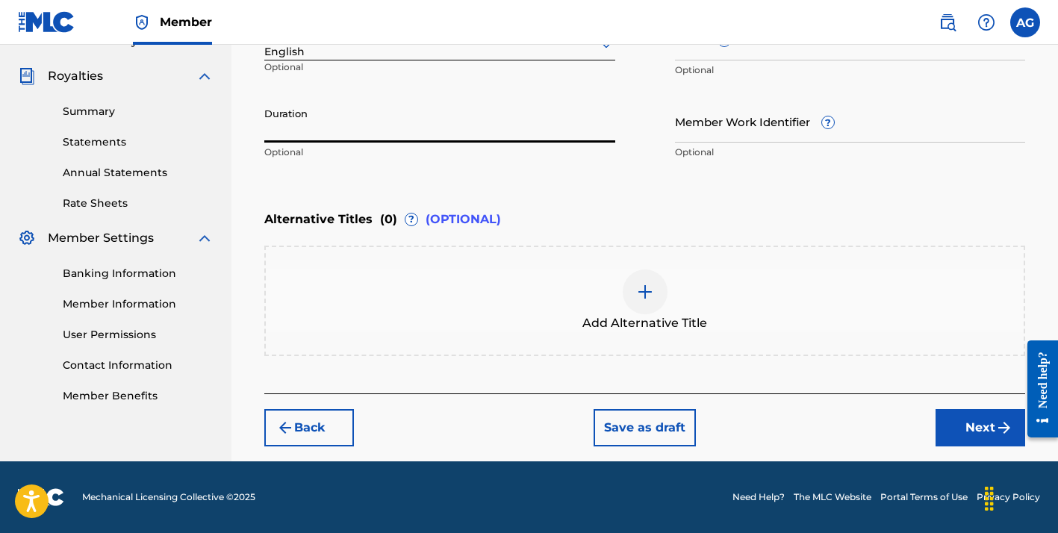
scroll to position [432, 0]
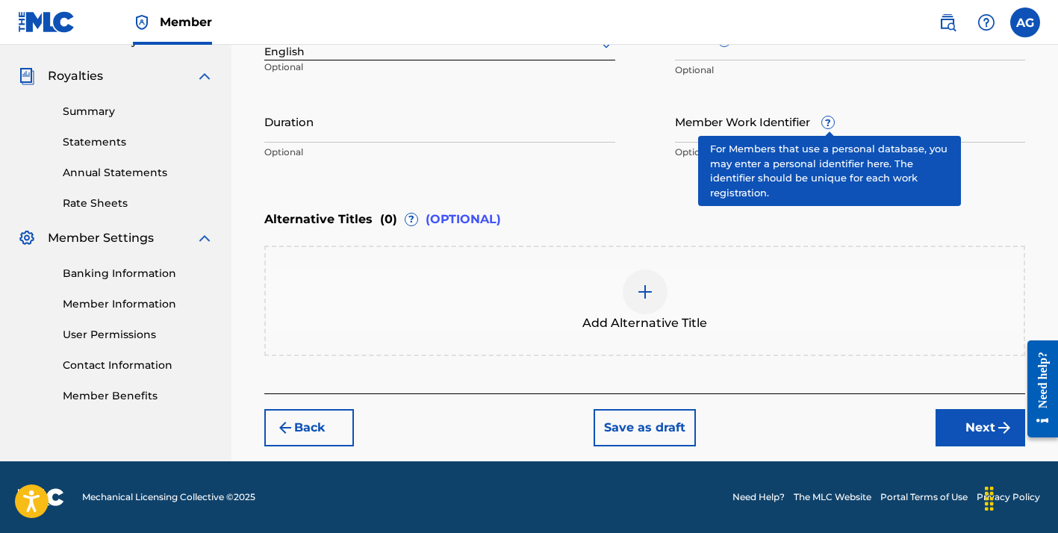
click at [827, 120] on span "?" at bounding box center [828, 122] width 12 height 12
click at [827, 120] on input "Member Work Identifier ?" at bounding box center [850, 121] width 351 height 43
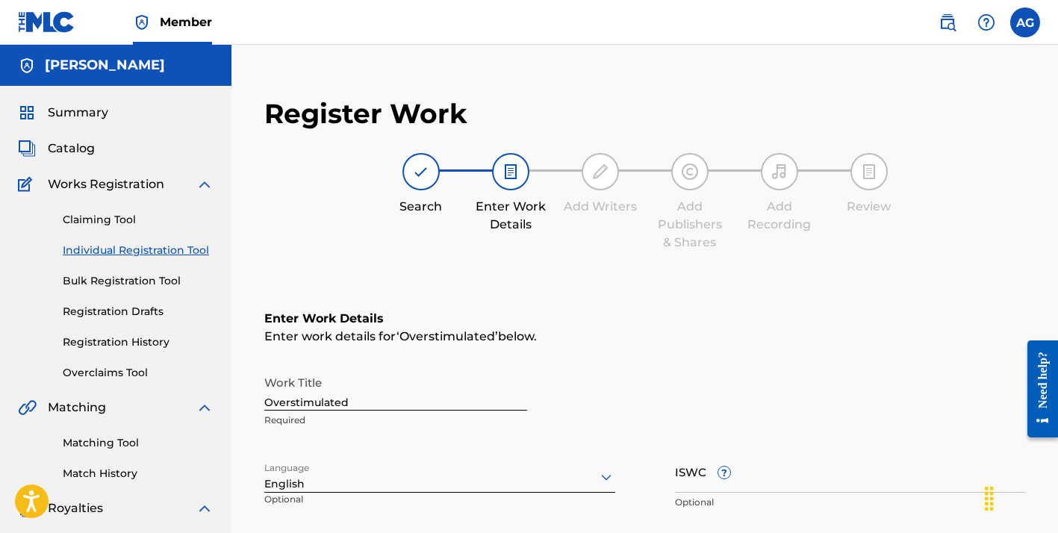
scroll to position [299, 0]
